Goal: Task Accomplishment & Management: Manage account settings

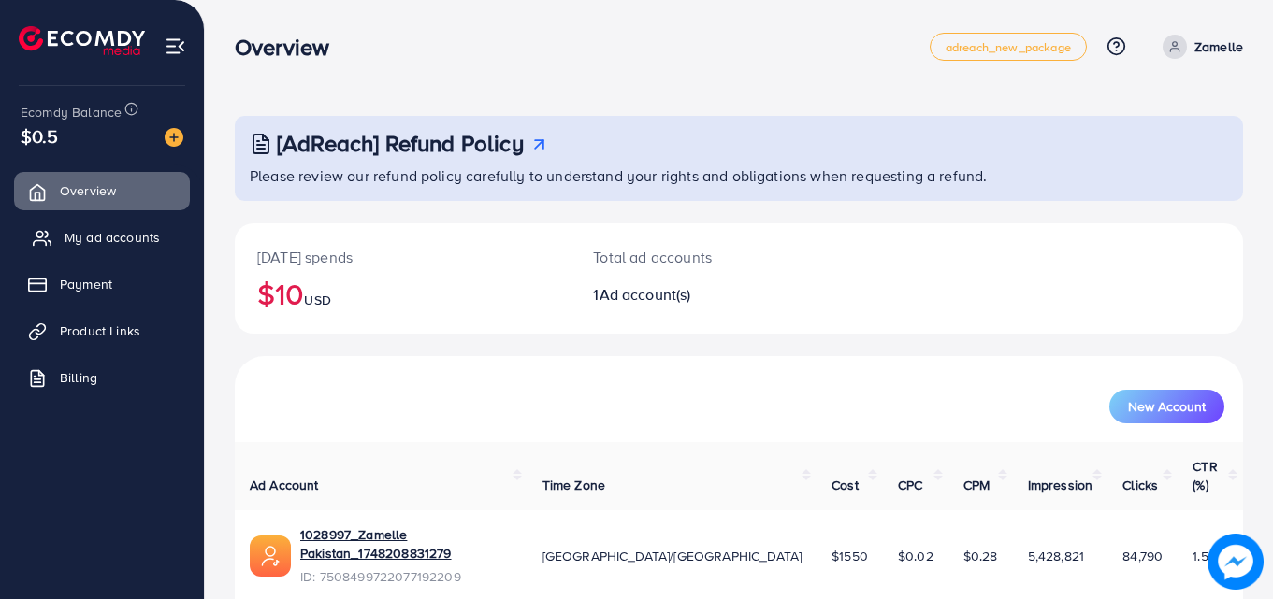
click at [140, 224] on link "My ad accounts" at bounding box center [102, 237] width 176 height 37
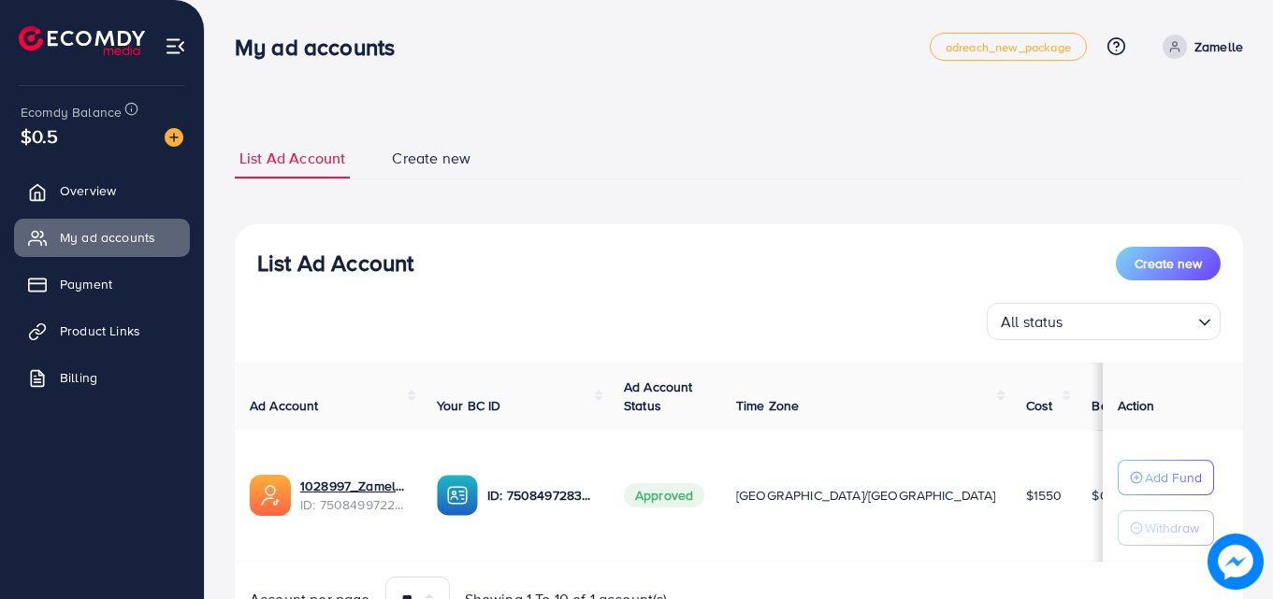
drag, startPoint x: 238, startPoint y: 46, endPoint x: 405, endPoint y: 52, distance: 167.5
click at [405, 52] on h3 "My ad accounts" at bounding box center [322, 47] width 175 height 27
drag, startPoint x: 238, startPoint y: 44, endPoint x: 413, endPoint y: 52, distance: 176.0
click at [413, 52] on div "My ad accounts" at bounding box center [322, 47] width 205 height 27
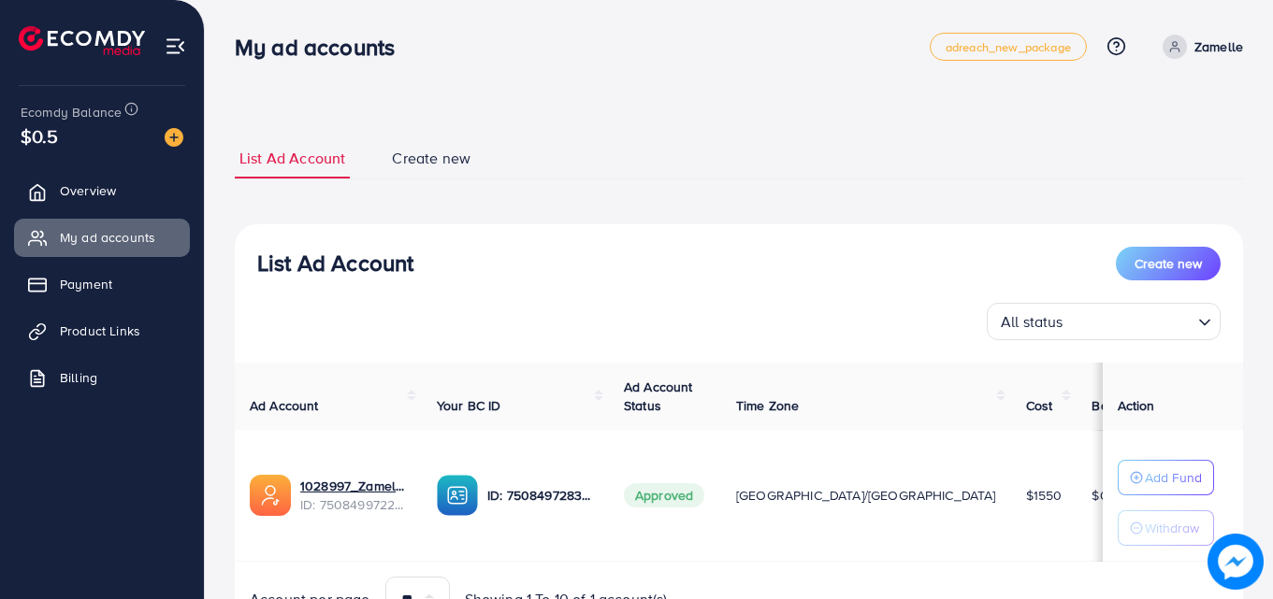
click at [413, 52] on div "My ad accounts" at bounding box center [322, 47] width 205 height 27
